Goal: Navigation & Orientation: Find specific page/section

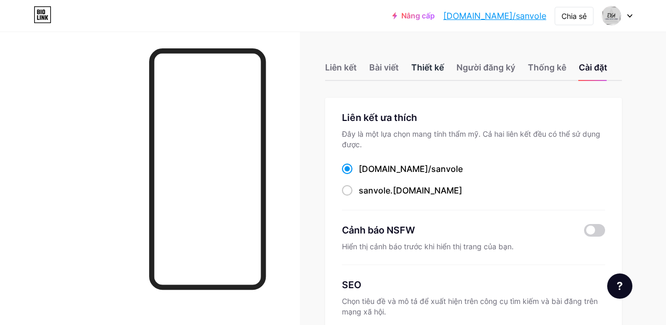
click at [432, 75] on div "Thiết kế" at bounding box center [427, 70] width 33 height 19
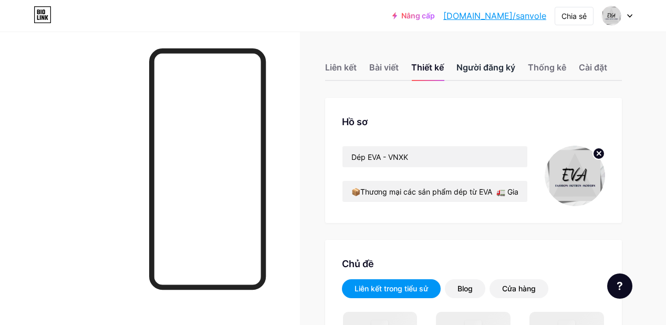
click at [467, 65] on font "Người đăng ký" at bounding box center [485, 67] width 59 height 11
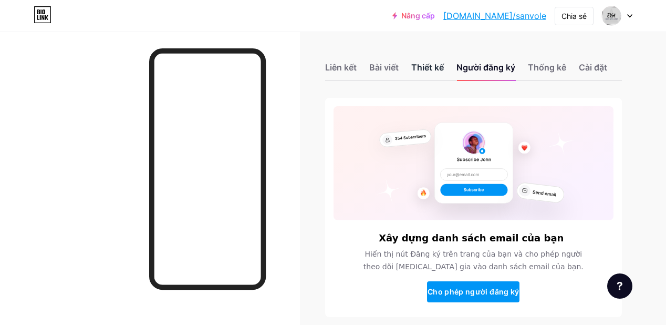
click at [421, 72] on font "Thiết kế" at bounding box center [427, 67] width 33 height 11
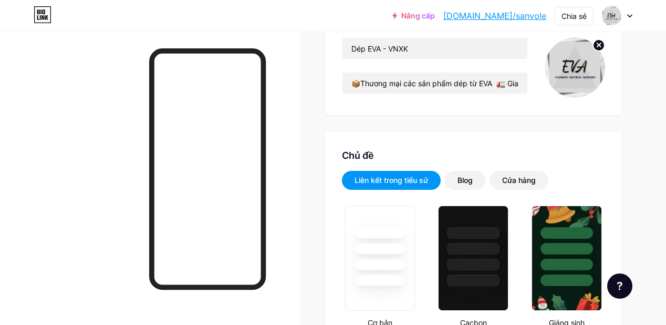
scroll to position [111, 0]
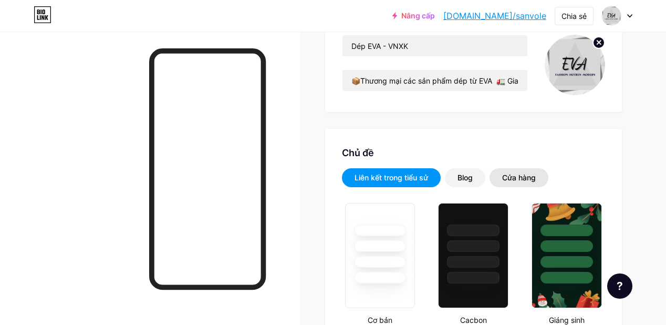
click at [516, 182] on font "Cửa hàng" at bounding box center [519, 177] width 34 height 9
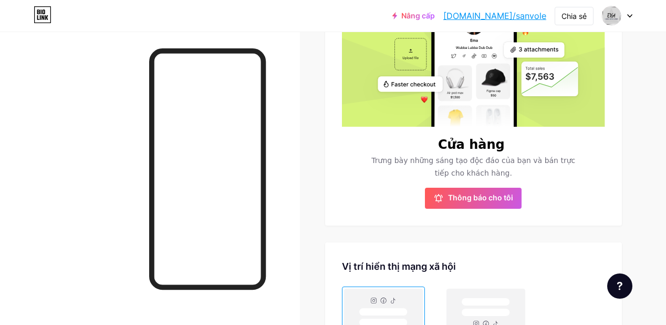
scroll to position [237, 0]
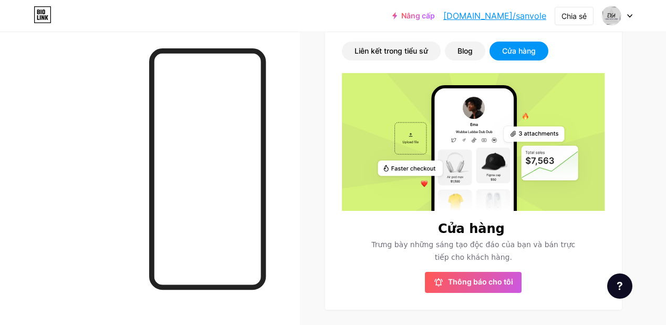
click at [469, 76] on div "Liên kết trong tiểu sử Blog Cửa hàng Cửa hàng Trưng bày những sáng tạo độc đáo …" at bounding box center [473, 166] width 263 height 251
click at [469, 55] on font "Blog" at bounding box center [464, 50] width 15 height 9
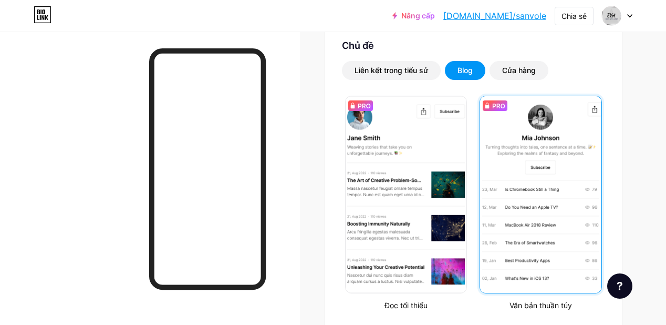
scroll to position [214, 0]
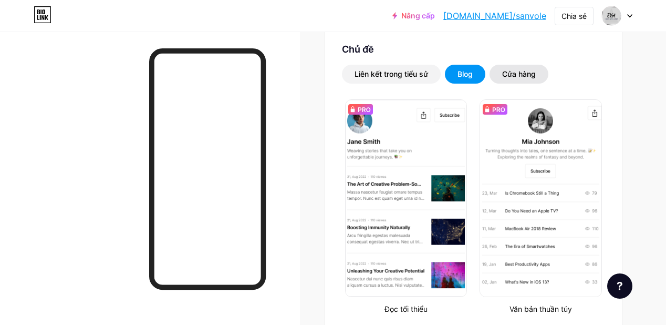
click at [525, 78] on font "Cửa hàng" at bounding box center [519, 73] width 34 height 9
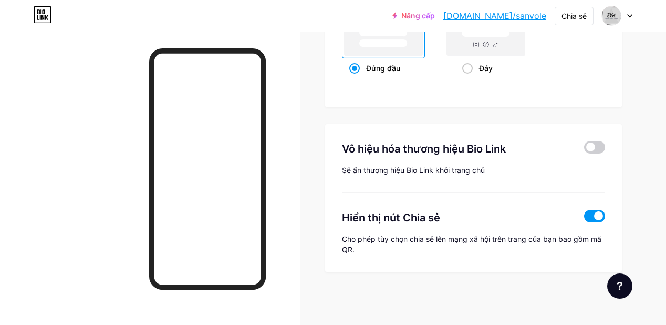
scroll to position [611, 0]
click at [594, 147] on span at bounding box center [594, 147] width 21 height 13
click at [584, 150] on input "checkbox" at bounding box center [584, 150] width 0 height 0
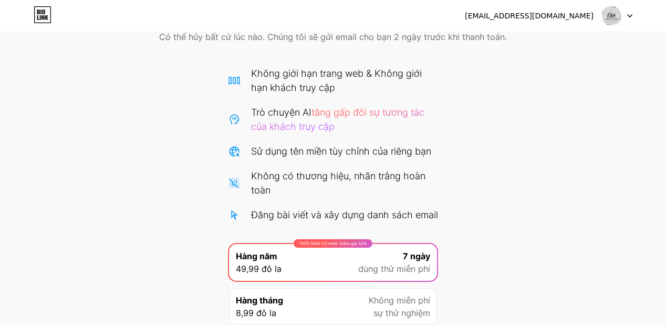
scroll to position [53, 0]
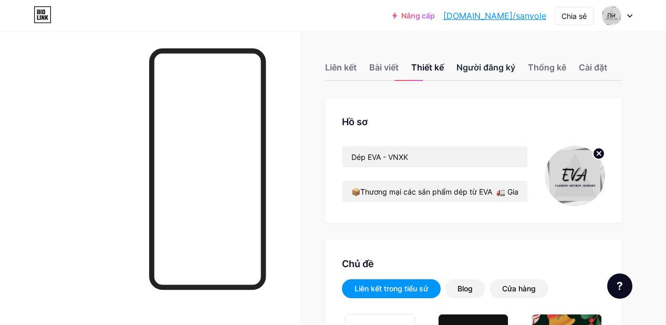
click at [469, 74] on font "Người đăng ký" at bounding box center [485, 67] width 59 height 13
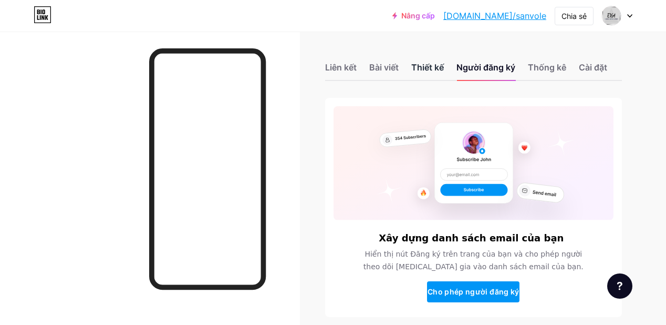
click at [424, 70] on font "Thiết kế" at bounding box center [427, 67] width 33 height 11
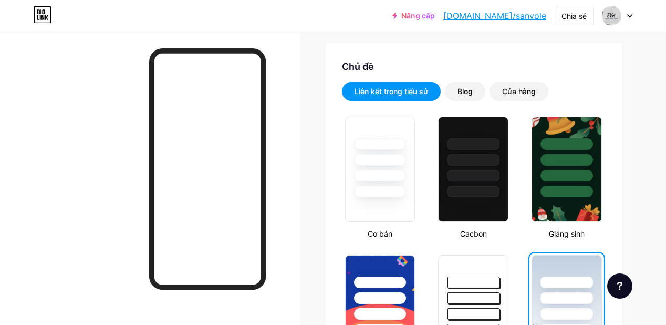
scroll to position [194, 0]
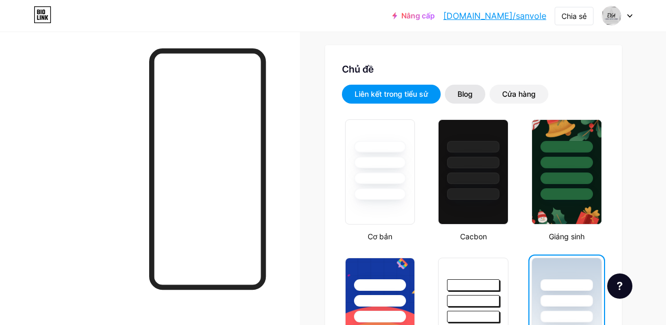
click at [465, 98] on font "Blog" at bounding box center [464, 93] width 15 height 9
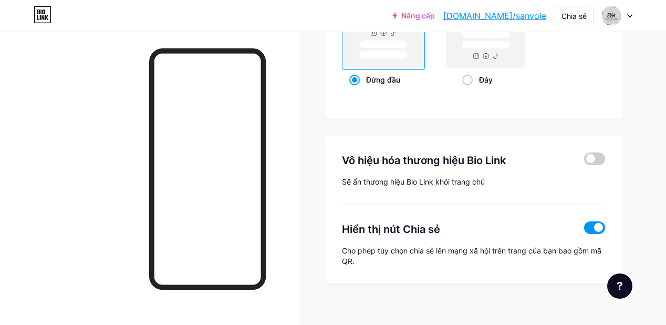
scroll to position [817, 0]
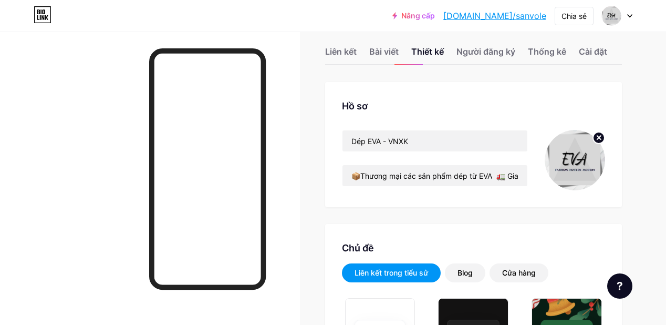
scroll to position [18, 0]
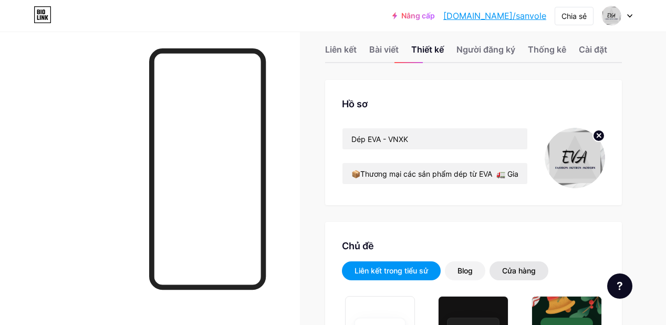
click at [511, 275] on font "Cửa hàng" at bounding box center [519, 270] width 34 height 9
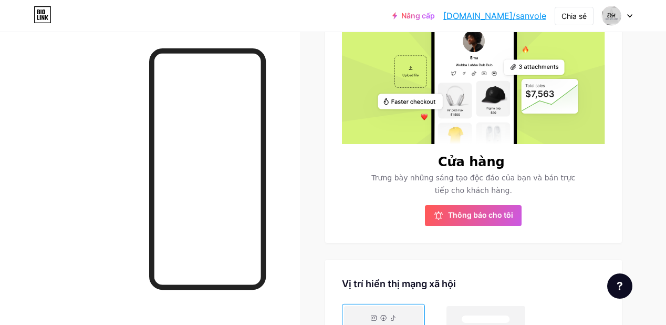
scroll to position [305, 0]
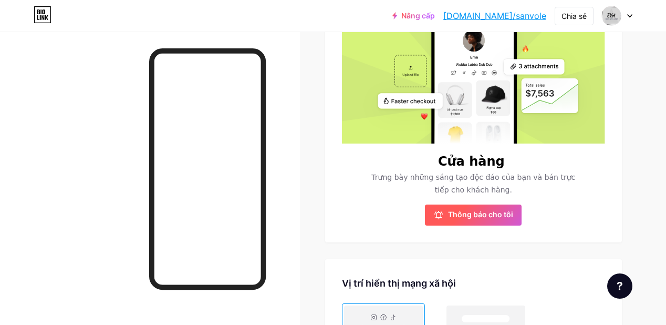
click at [466, 218] on font "Thông báo cho tôi" at bounding box center [480, 214] width 65 height 9
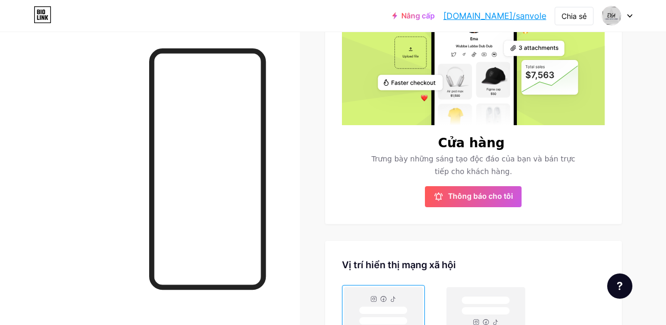
scroll to position [332, 0]
